Goal: Task Accomplishment & Management: Manage account settings

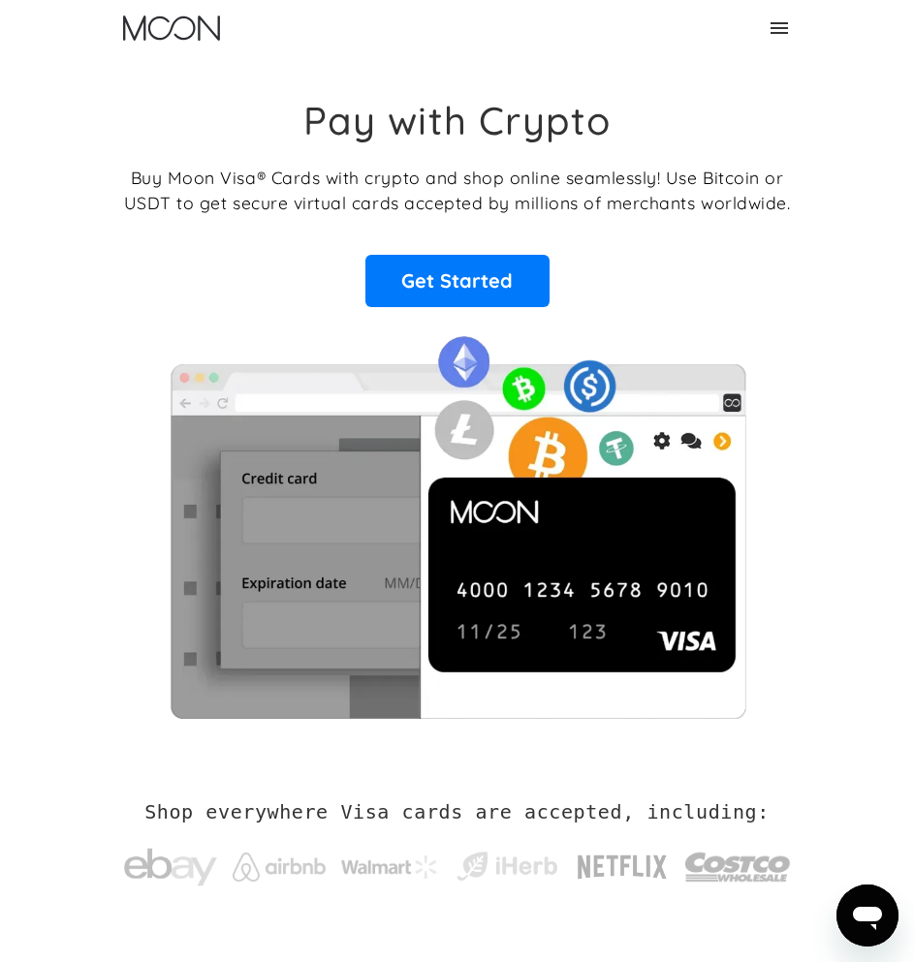
click at [777, 32] on icon at bounding box center [778, 28] width 17 height 12
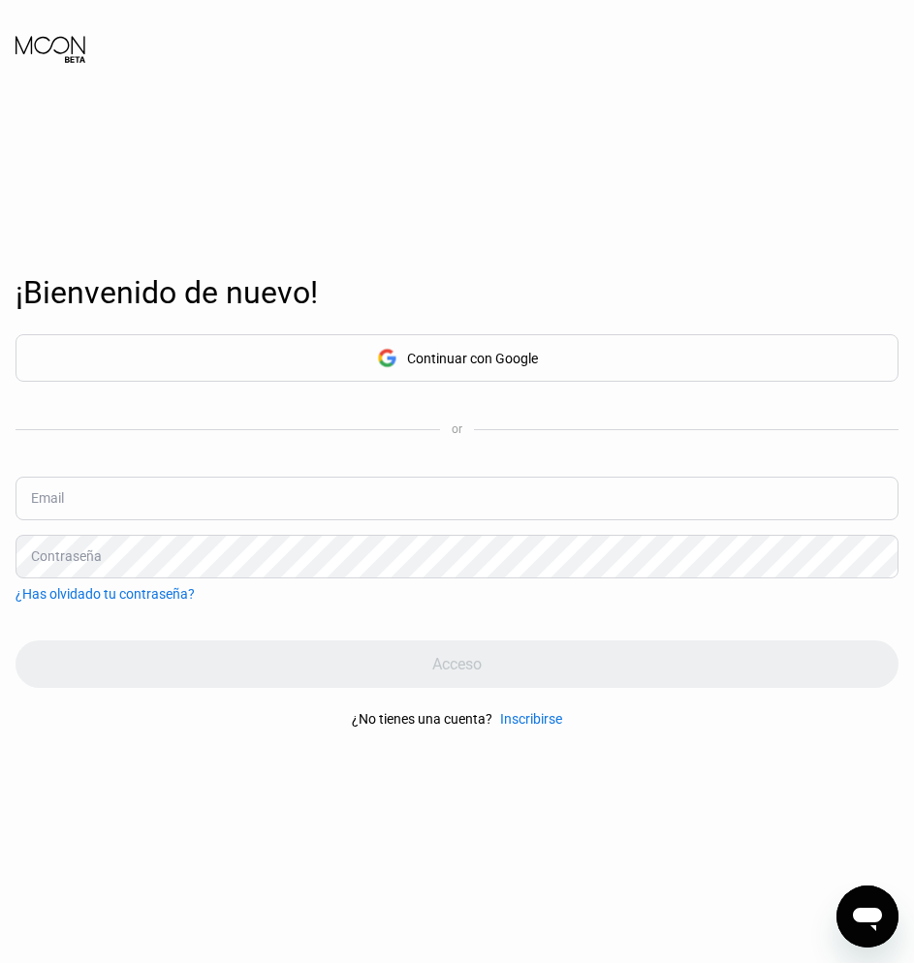
click at [435, 339] on div "Continuar con Google" at bounding box center [456, 357] width 883 height 47
